Goal: Find contact information: Find contact information

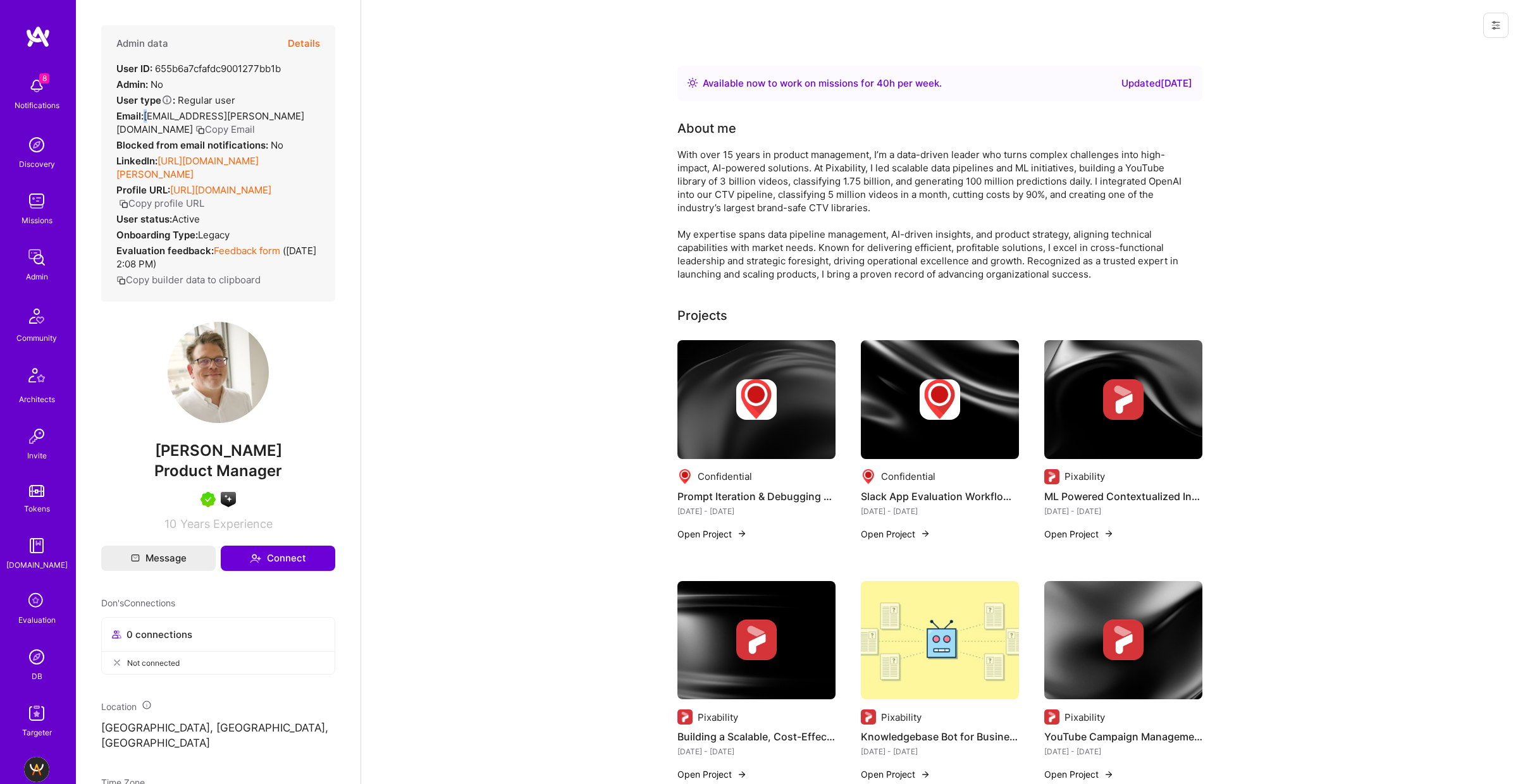
click at [150, 114] on div "Email: don.cosseboom@gmail.com Copy Email" at bounding box center [218, 123] width 204 height 27
click at [148, 114] on span "don.cosseboom@gmail.com" at bounding box center [210, 123] width 188 height 25
drag, startPoint x: 148, startPoint y: 114, endPoint x: 268, endPoint y: 116, distance: 120.0
click at [267, 114] on span "don.cosseboom@gmail.com" at bounding box center [210, 123] width 188 height 25
copy span "don.cosseboom@gmail.com"
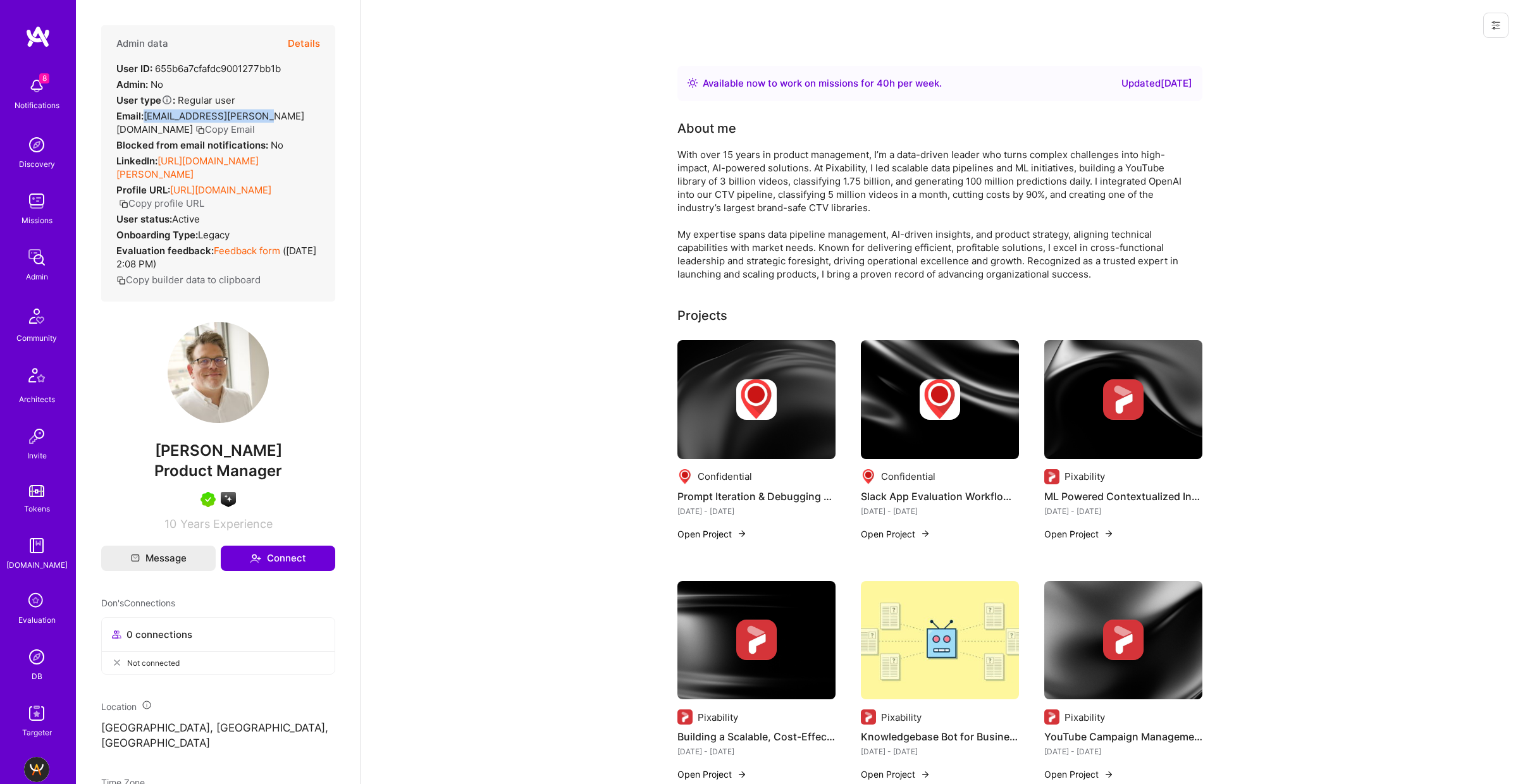
click at [198, 114] on span "don.cosseboom@gmail.com" at bounding box center [210, 123] width 188 height 25
click at [198, 115] on span "don.cosseboom@gmail.com" at bounding box center [210, 123] width 188 height 25
click at [239, 110] on span "don.cosseboom@gmail.com" at bounding box center [210, 123] width 188 height 25
click at [259, 158] on link "https://linkedin.com/in/cosseboom" at bounding box center [187, 168] width 142 height 25
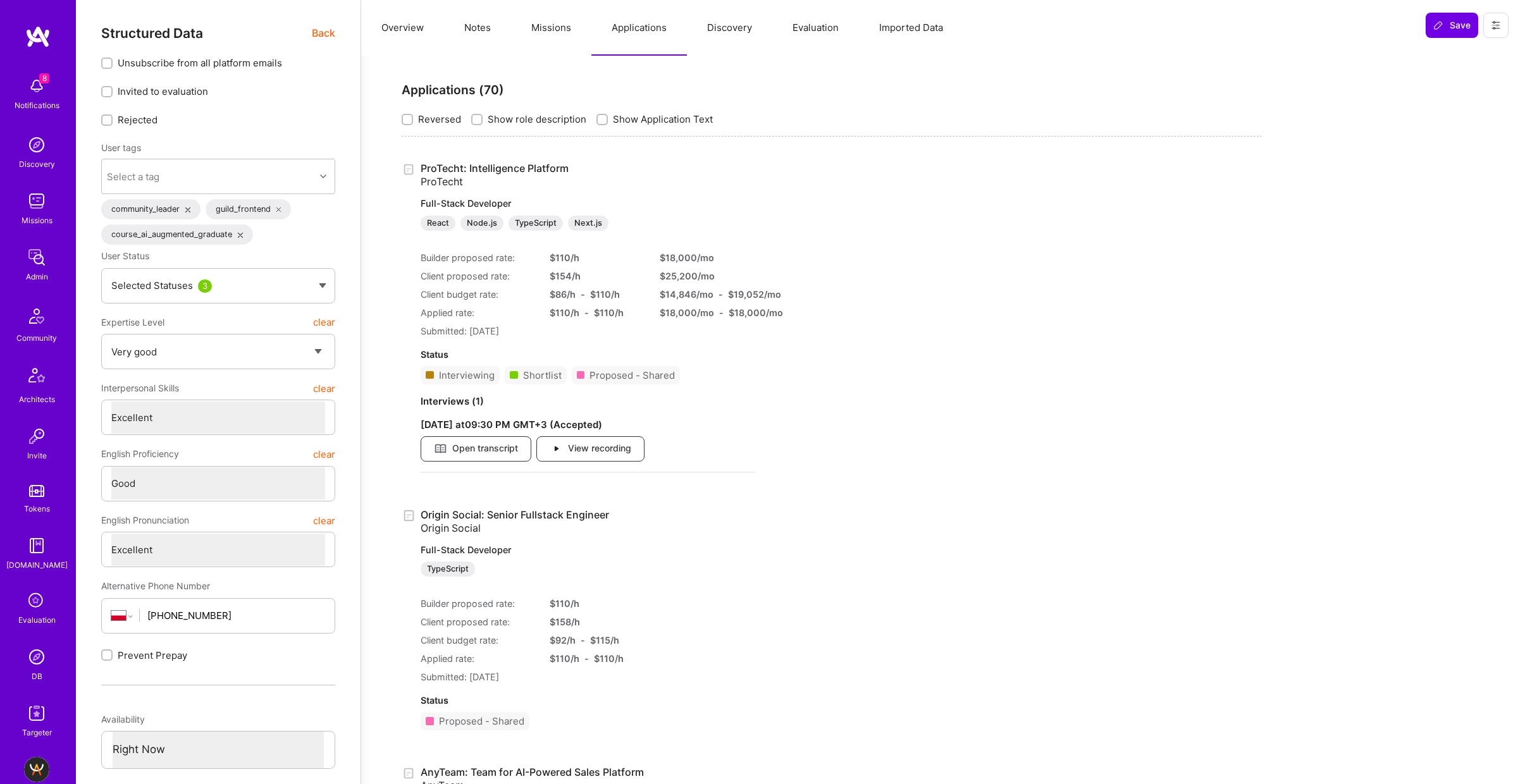
select select "5"
select select "7"
select select "6"
select select "7"
select select "PL"
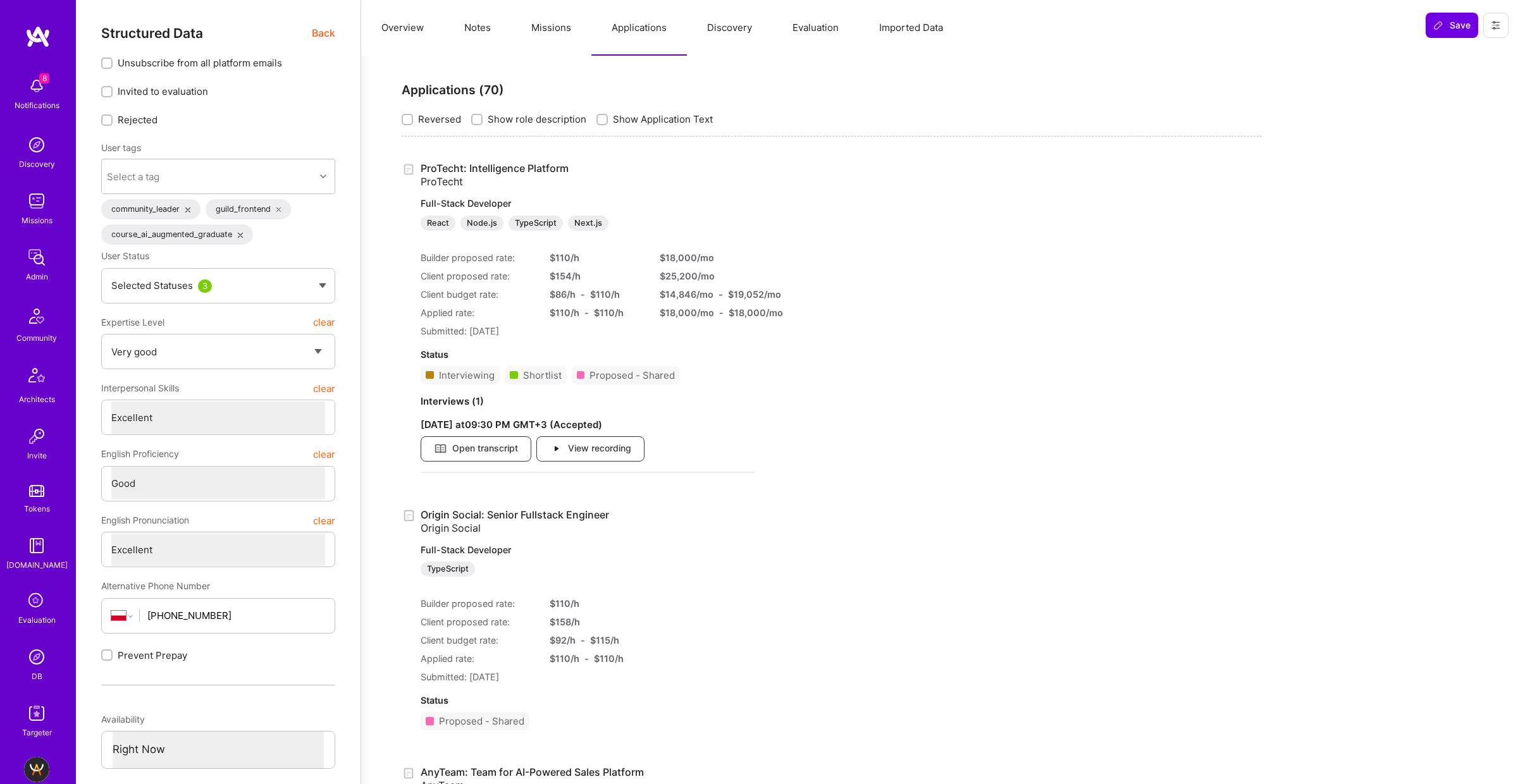
select select "Right Now"
click at [321, 32] on span "Back" at bounding box center [323, 33] width 24 height 16
